Goal: Task Accomplishment & Management: Complete application form

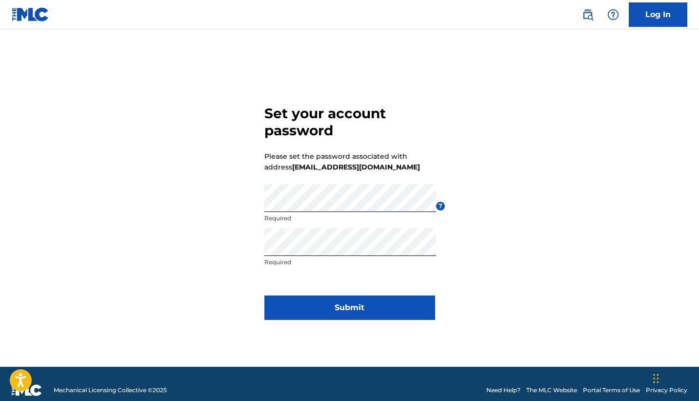
click at [341, 314] on button "Submit" at bounding box center [349, 307] width 171 height 24
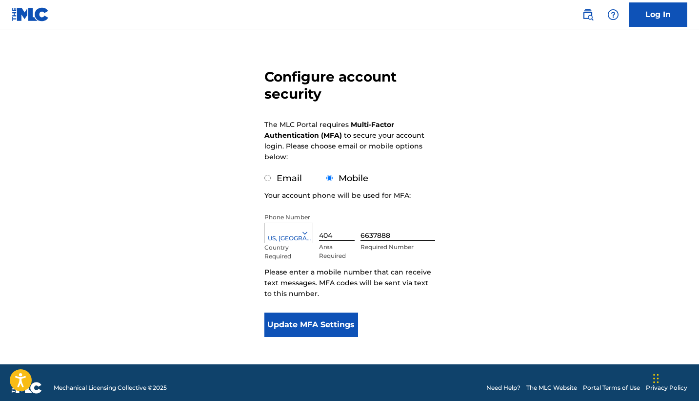
scroll to position [60, 0]
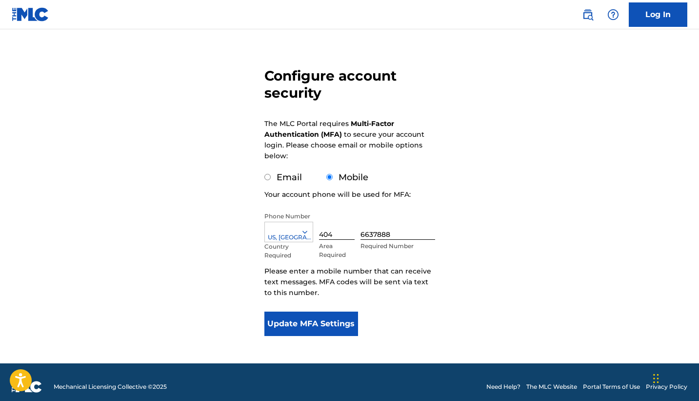
click at [286, 330] on button "Update MFA Settings" at bounding box center [311, 323] width 94 height 24
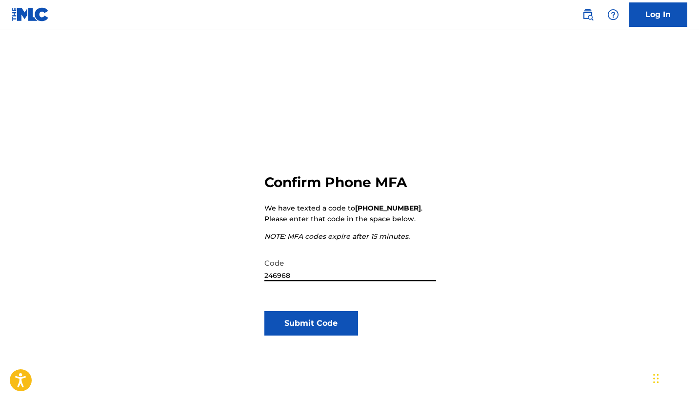
type input "246968"
click at [267, 323] on button "Submit Code" at bounding box center [311, 323] width 94 height 24
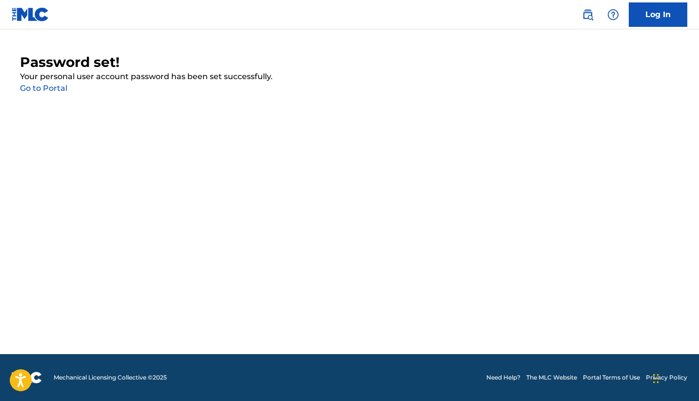
click at [645, 17] on link "Log In" at bounding box center [658, 14] width 59 height 24
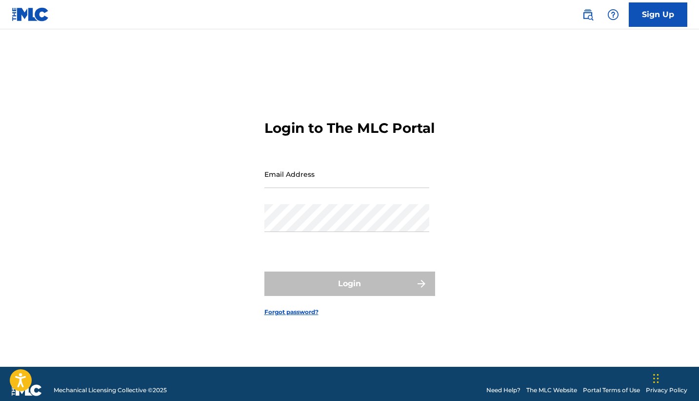
click at [287, 179] on input "Email Address" at bounding box center [346, 174] width 165 height 28
type input "[EMAIL_ADDRESS][DOMAIN_NAME]"
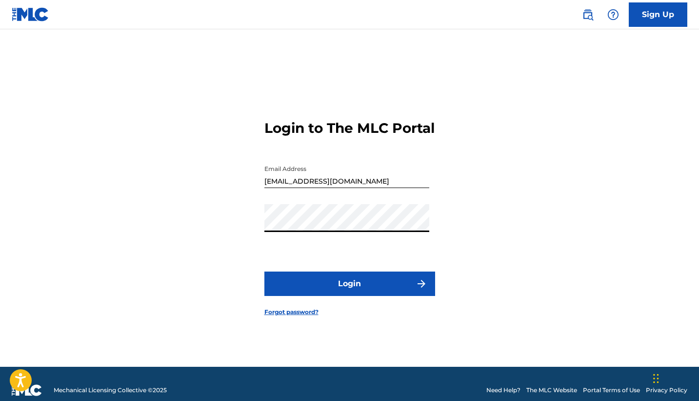
click at [264, 271] on button "Login" at bounding box center [349, 283] width 171 height 24
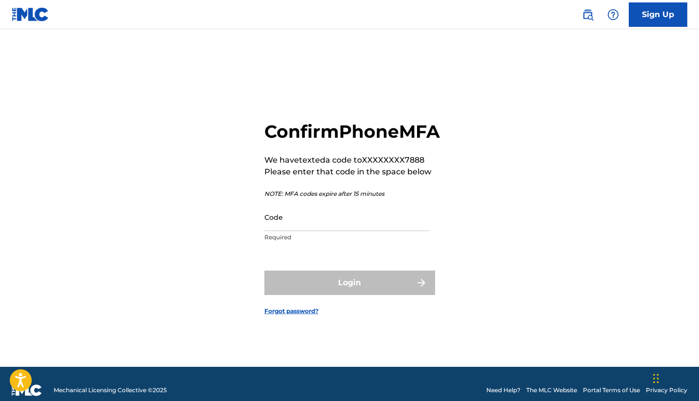
click at [280, 231] on input "Code" at bounding box center [346, 217] width 165 height 28
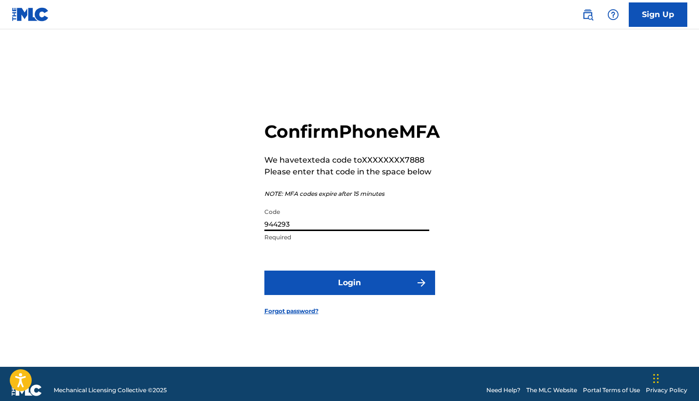
type input "944293"
click at [305, 295] on button "Login" at bounding box center [349, 282] width 171 height 24
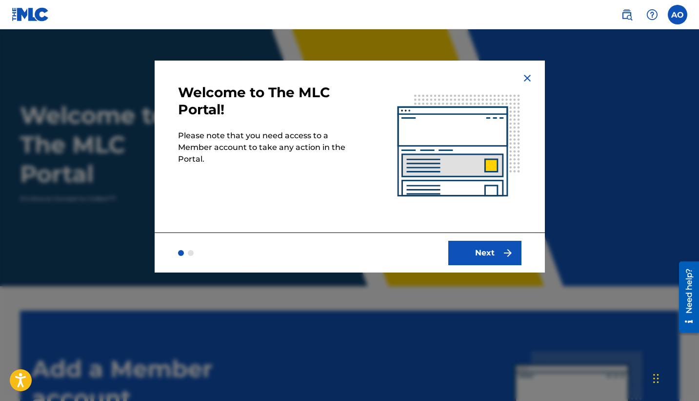
click at [468, 259] on button "Next" at bounding box center [484, 253] width 73 height 24
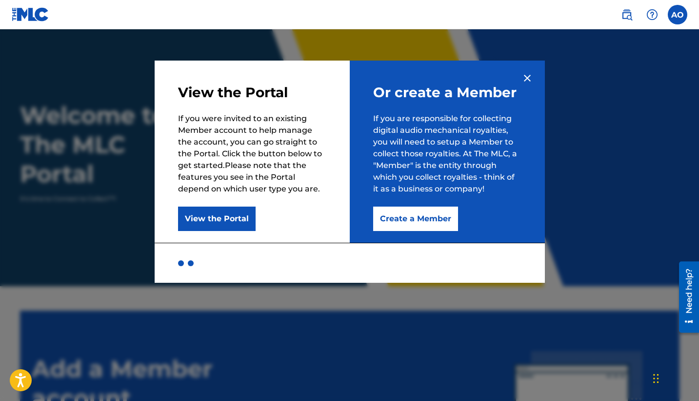
click at [442, 215] on button "Create a Member" at bounding box center [415, 218] width 85 height 24
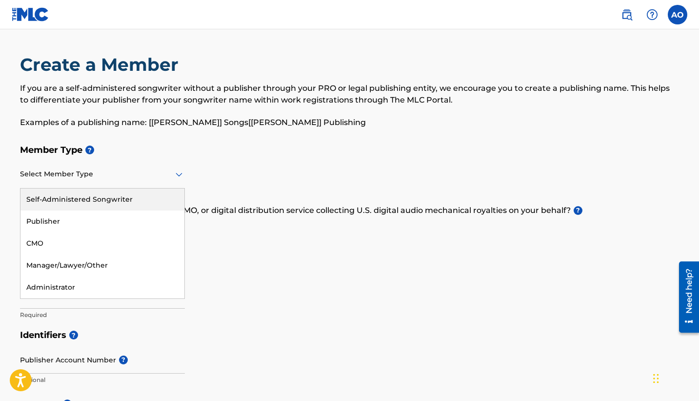
click at [125, 171] on div at bounding box center [102, 174] width 165 height 12
click at [114, 196] on div "Self-Administered Songwriter" at bounding box center [102, 199] width 164 height 22
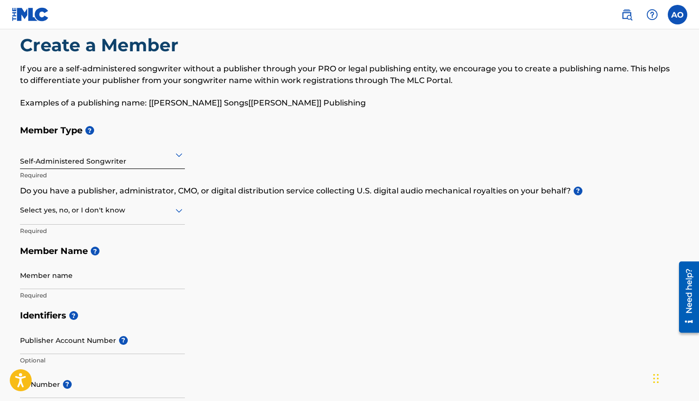
scroll to position [20, 0]
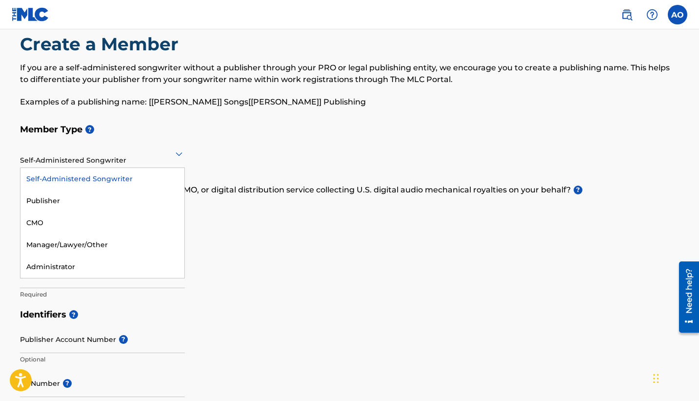
click at [166, 154] on div at bounding box center [102, 153] width 165 height 12
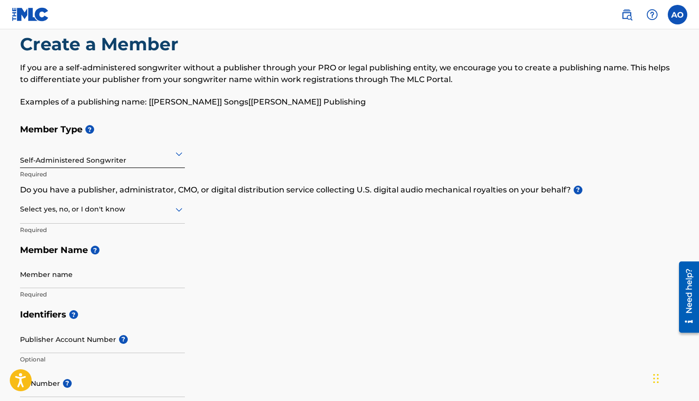
click at [178, 141] on div "Self-Administered Songwriter" at bounding box center [102, 154] width 165 height 28
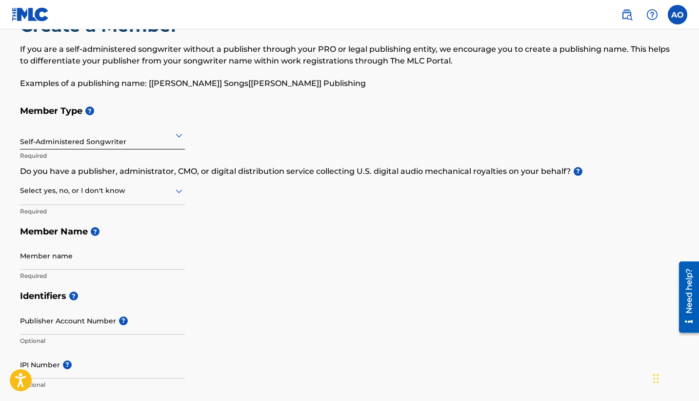
scroll to position [41, 0]
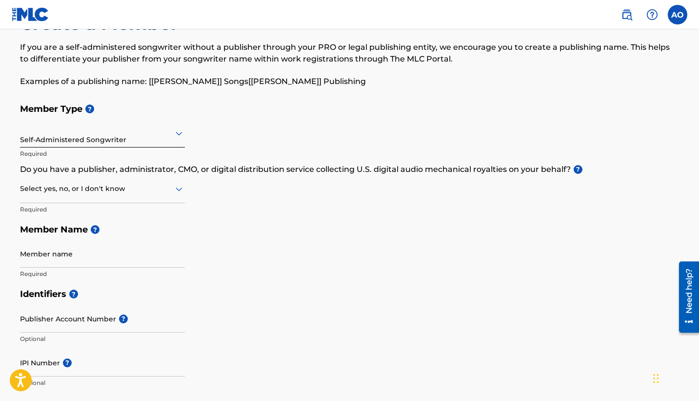
click at [185, 184] on div "Member Type ? Self-Administered Songwriter Required Do you have a publisher, ad…" at bounding box center [350, 191] width 660 height 185
click at [176, 189] on icon at bounding box center [179, 189] width 7 height 4
click at [192, 184] on div "Member Type ? Self-Administered Songwriter Required Do you have a publisher, ad…" at bounding box center [350, 191] width 660 height 185
click at [177, 186] on icon at bounding box center [179, 189] width 12 height 12
click at [104, 215] on div "Yes" at bounding box center [102, 214] width 164 height 22
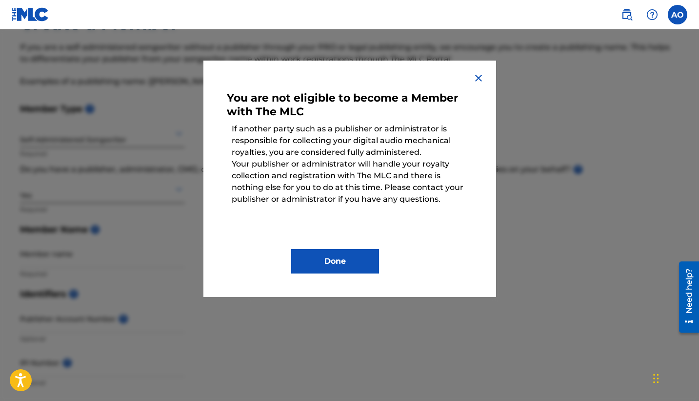
click at [357, 258] on button "Done" at bounding box center [335, 261] width 88 height 24
